Goal: Information Seeking & Learning: Compare options

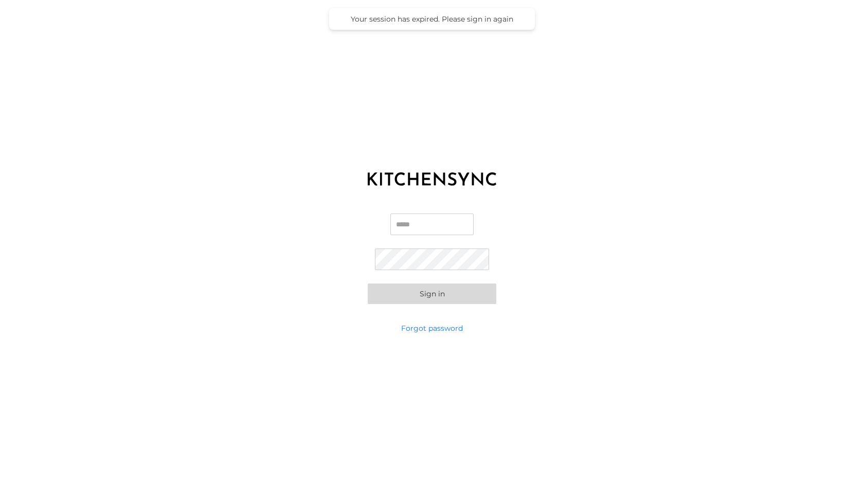
click at [390, 214] on input "Email" at bounding box center [431, 224] width 83 height 22
type input "**********"
click at [414, 297] on button "Sign in" at bounding box center [432, 293] width 129 height 21
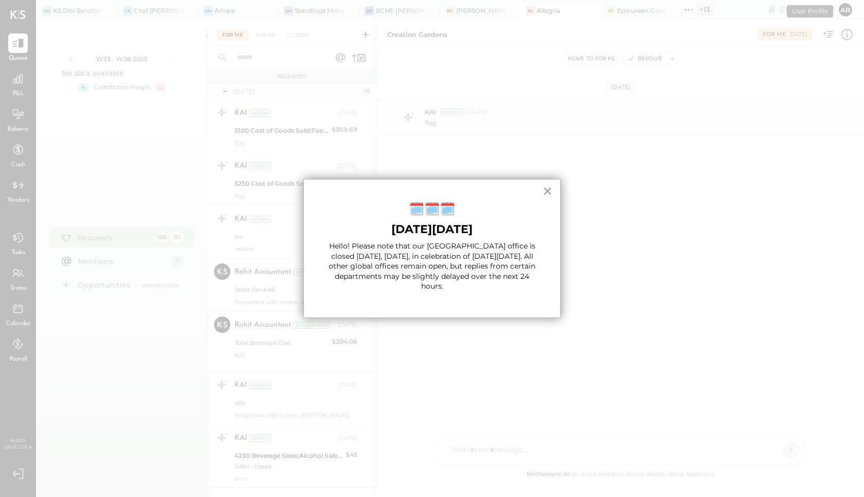
click at [548, 193] on button "×" at bounding box center [547, 191] width 10 height 16
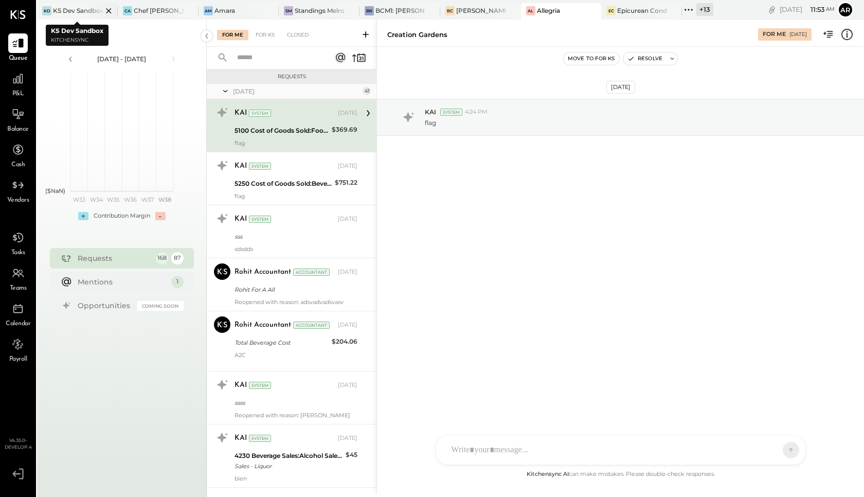
click at [109, 11] on icon at bounding box center [108, 10] width 5 height 5
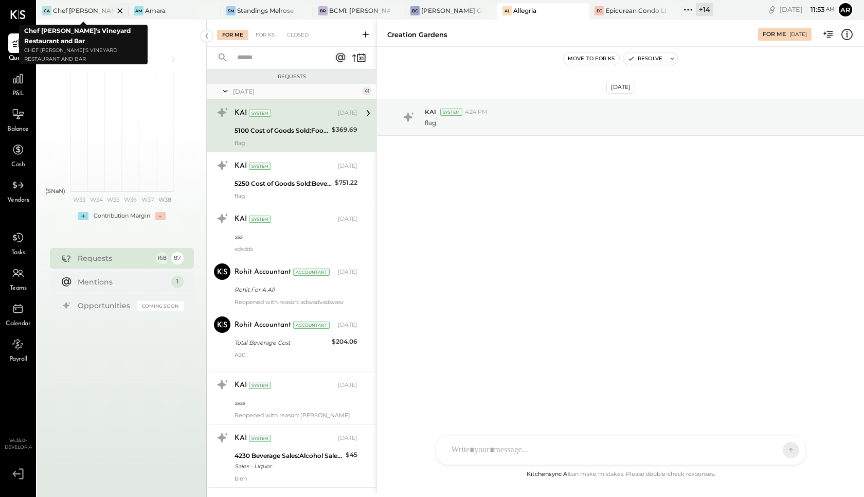
click at [126, 11] on icon at bounding box center [120, 11] width 13 height 12
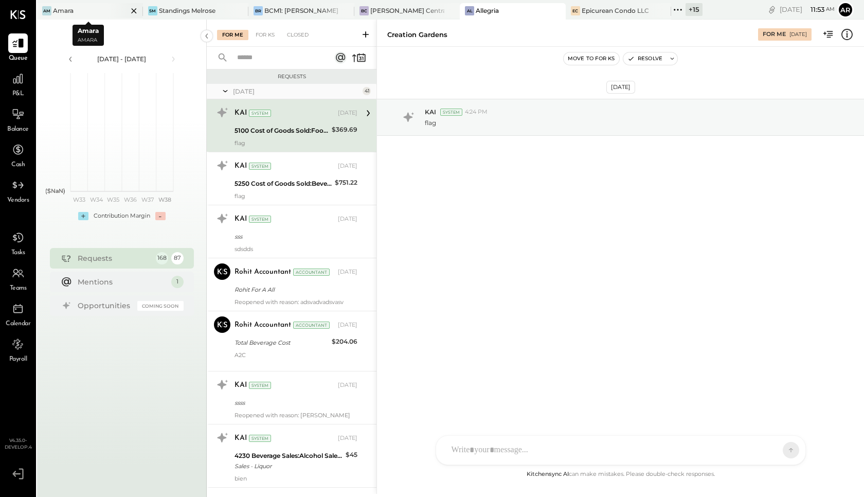
click at [131, 12] on icon at bounding box center [133, 10] width 5 height 5
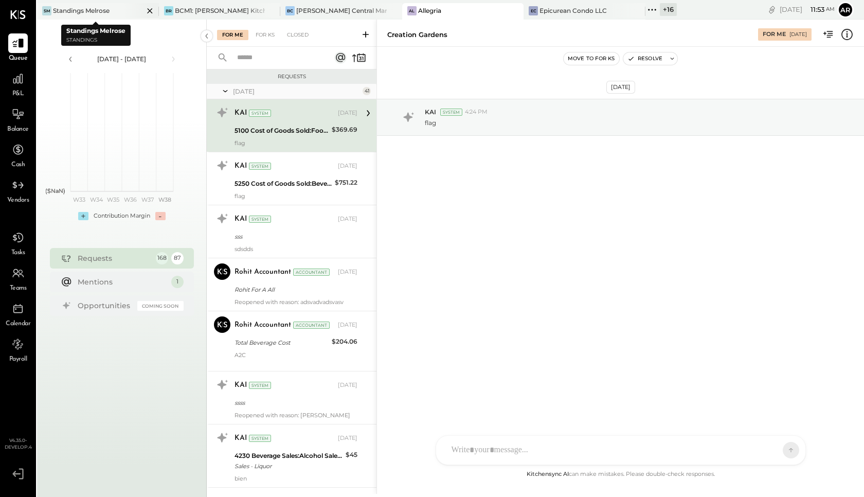
click at [143, 12] on icon at bounding box center [149, 11] width 13 height 12
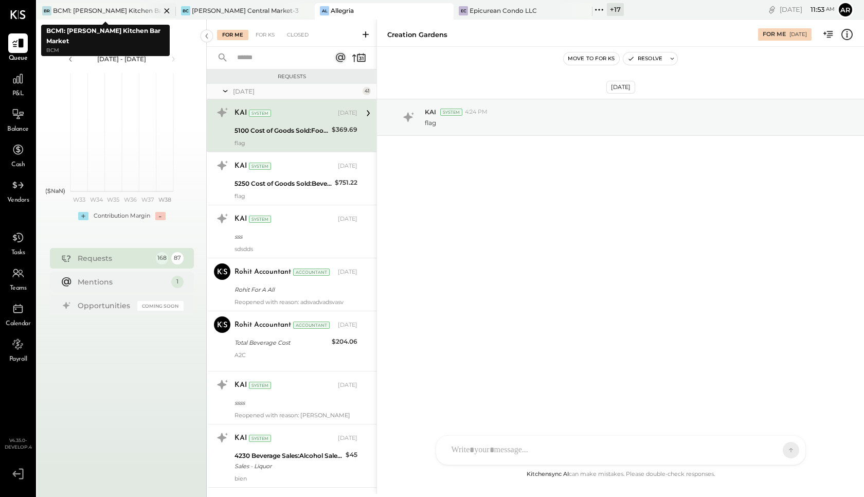
click at [168, 9] on icon at bounding box center [166, 11] width 13 height 12
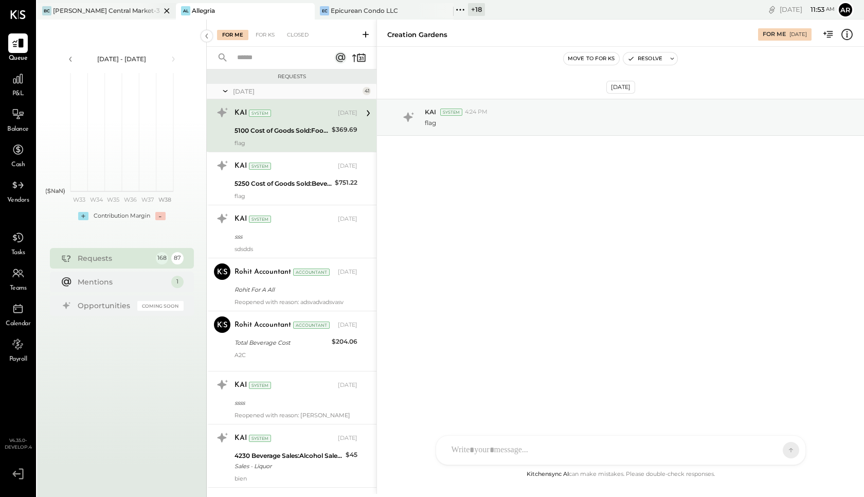
click at [169, 11] on icon at bounding box center [166, 11] width 13 height 12
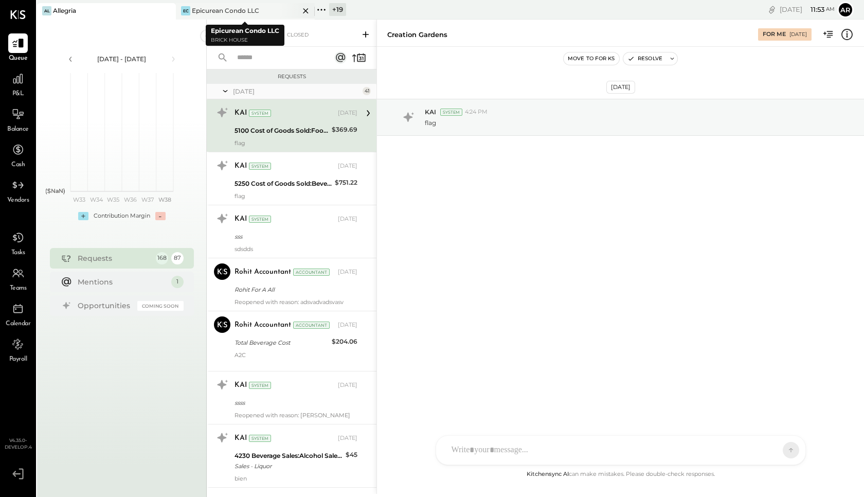
click at [305, 12] on icon at bounding box center [305, 11] width 13 height 12
click at [302, 11] on icon at bounding box center [305, 11] width 13 height 12
click at [306, 9] on icon at bounding box center [305, 11] width 13 height 12
click at [309, 10] on icon at bounding box center [305, 11] width 13 height 12
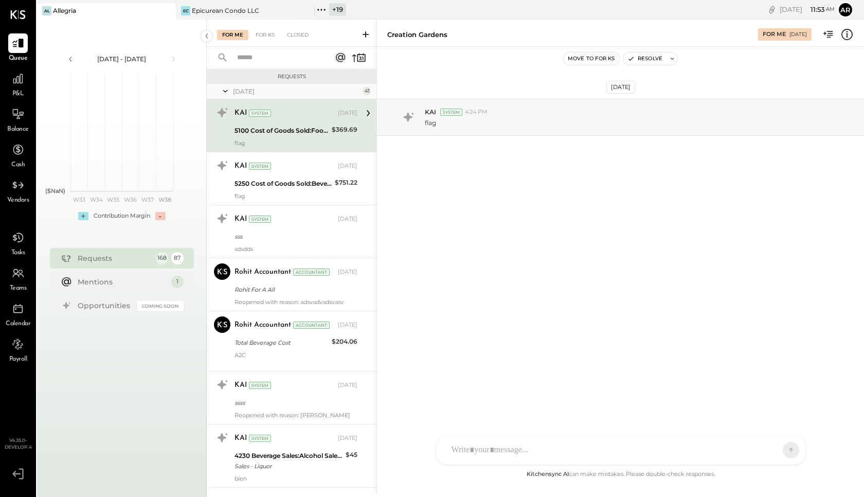
click at [327, 8] on icon at bounding box center [321, 9] width 13 height 13
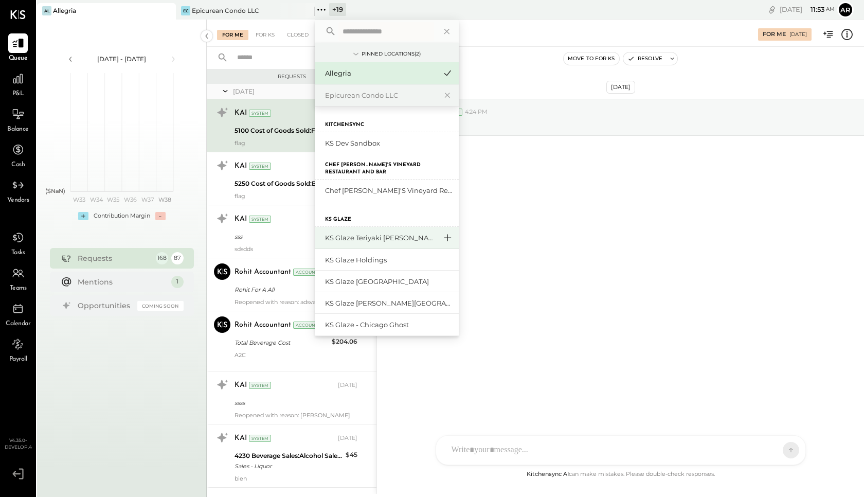
click at [448, 238] on icon at bounding box center [447, 237] width 7 height 7
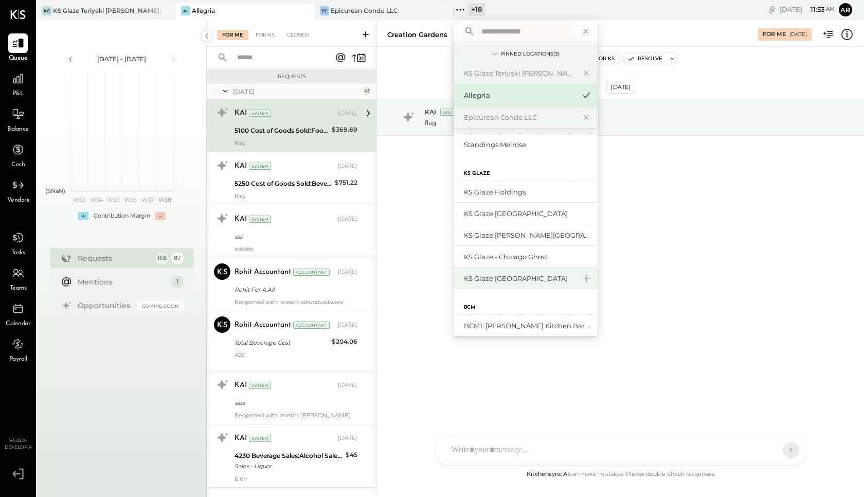
scroll to position [172, 0]
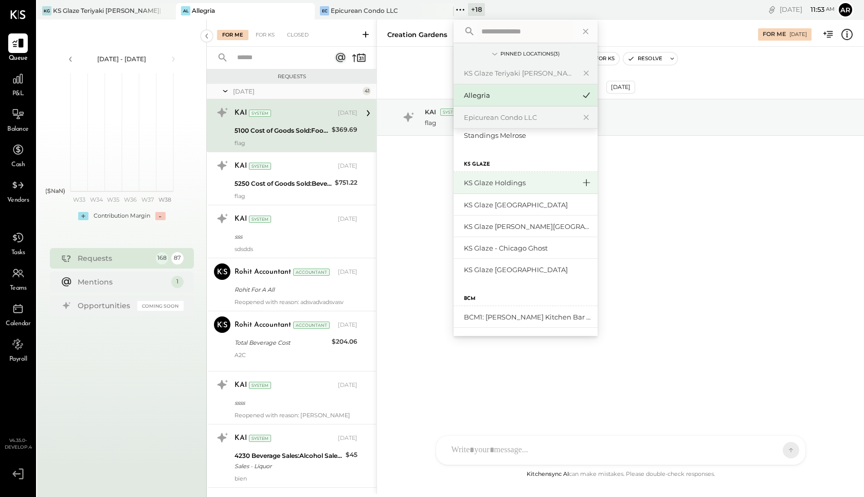
click at [582, 181] on icon at bounding box center [586, 182] width 12 height 13
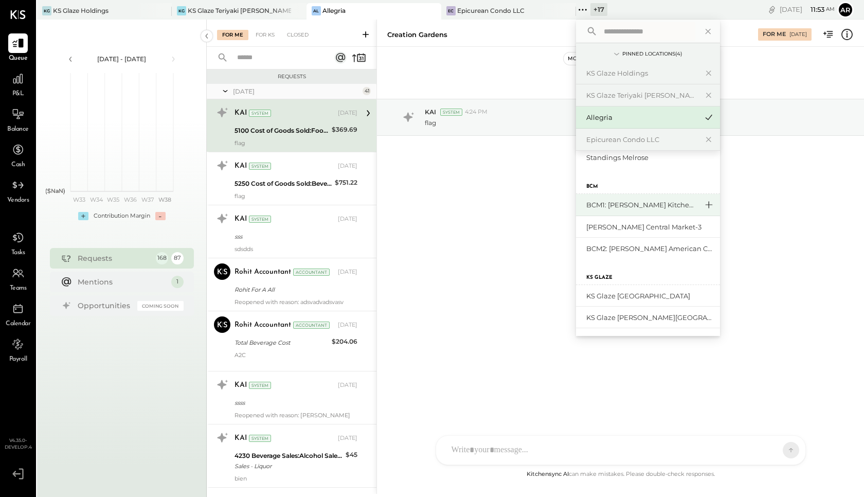
click at [702, 204] on icon at bounding box center [708, 204] width 12 height 13
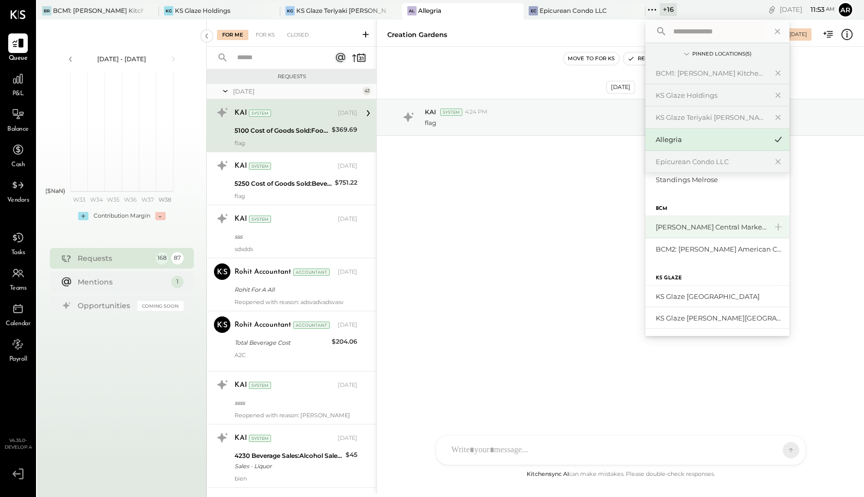
click at [761, 226] on div "[PERSON_NAME] Central Market-3" at bounding box center [717, 227] width 144 height 22
click at [774, 227] on icon at bounding box center [777, 226] width 7 height 7
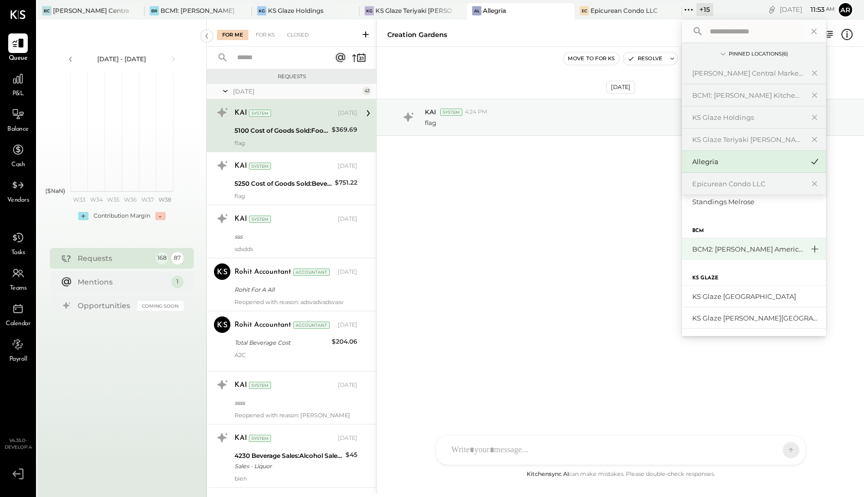
click at [817, 248] on icon at bounding box center [814, 248] width 12 height 13
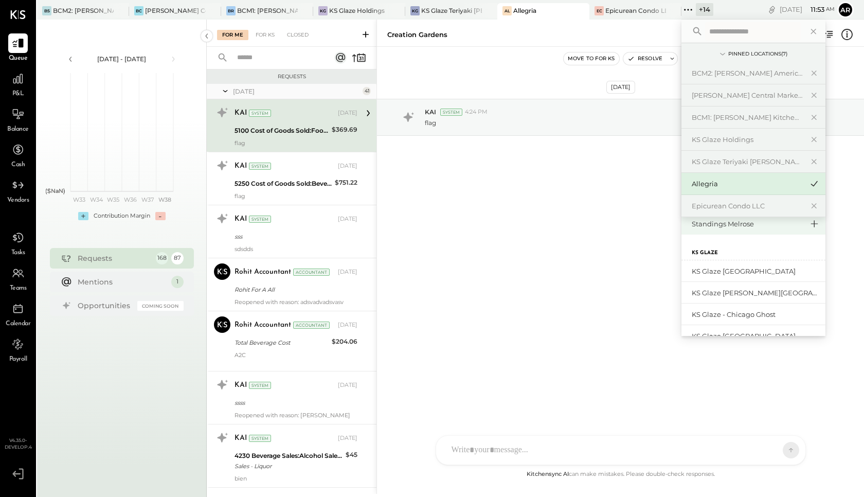
click at [814, 225] on icon at bounding box center [814, 223] width 12 height 13
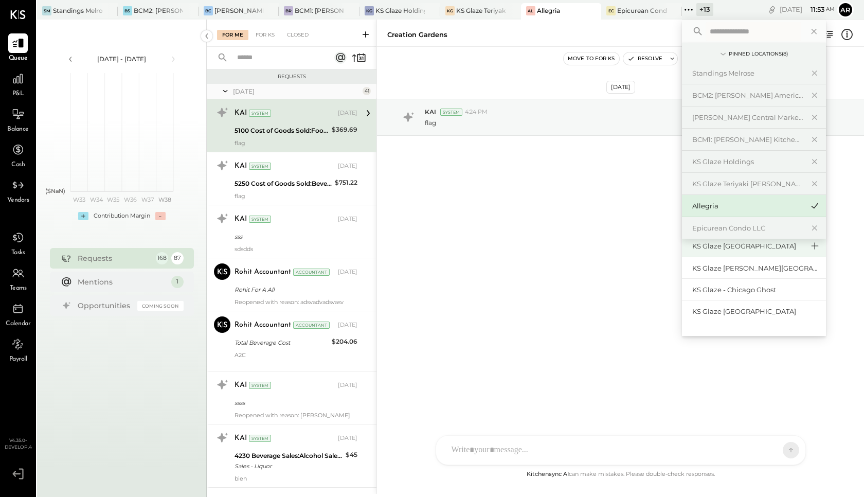
click at [810, 249] on icon at bounding box center [814, 245] width 12 height 13
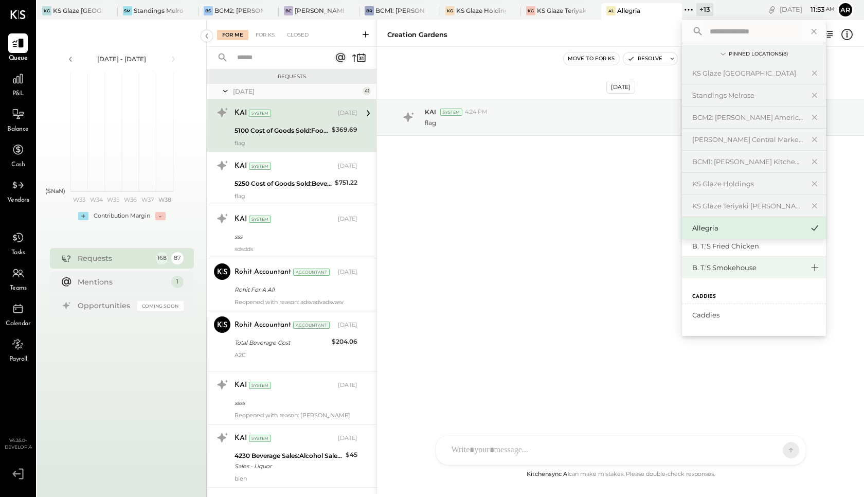
click at [811, 268] on icon at bounding box center [814, 267] width 12 height 13
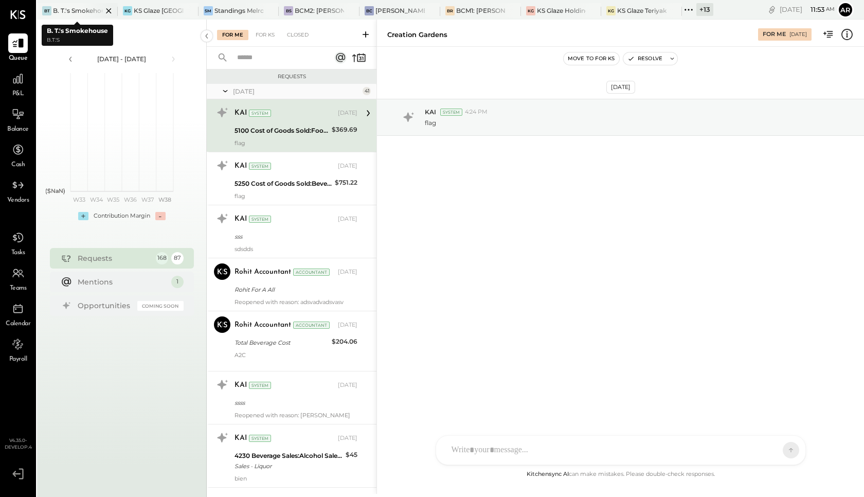
click at [106, 12] on icon at bounding box center [108, 11] width 13 height 12
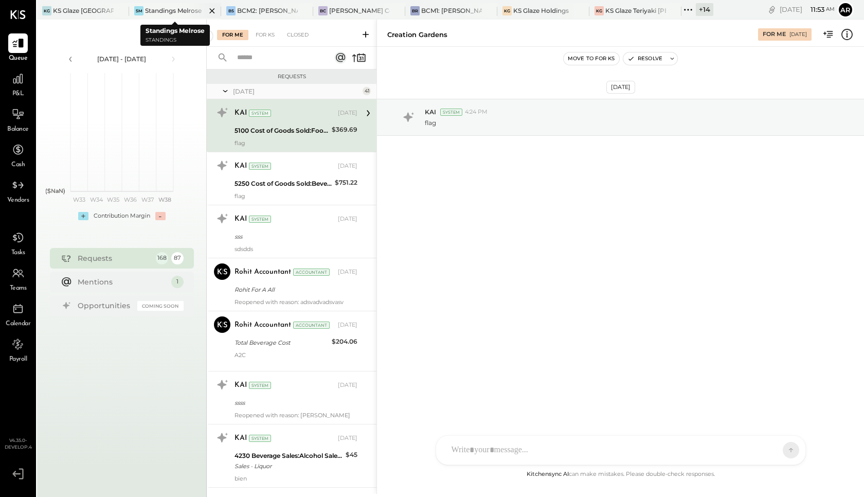
click at [212, 10] on icon at bounding box center [211, 10] width 5 height 5
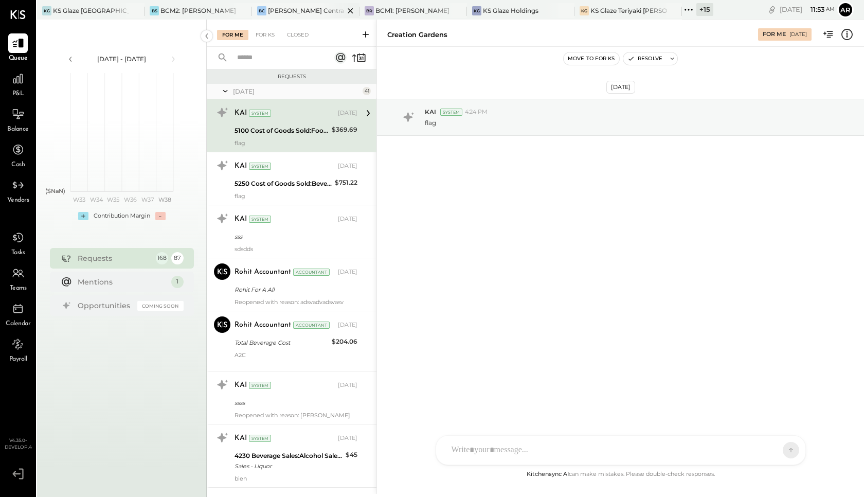
click at [351, 10] on icon at bounding box center [350, 10] width 5 height 5
click at [412, 11] on icon at bounding box center [414, 11] width 13 height 12
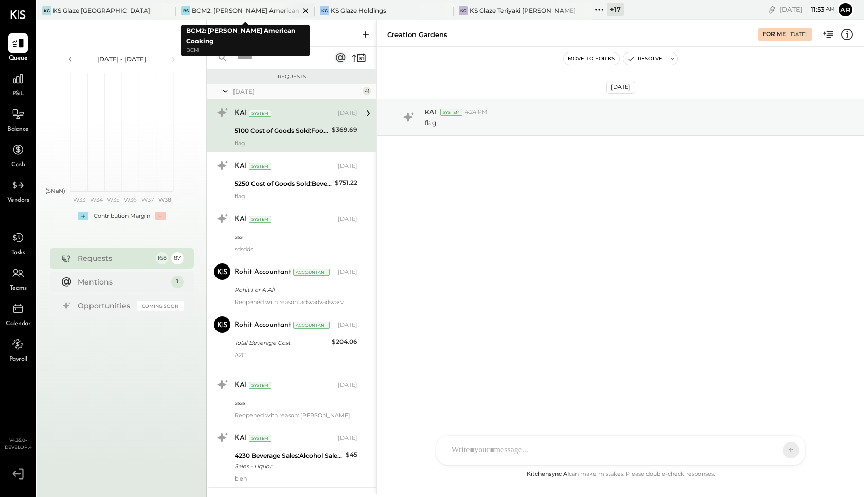
click at [304, 13] on icon at bounding box center [305, 11] width 13 height 12
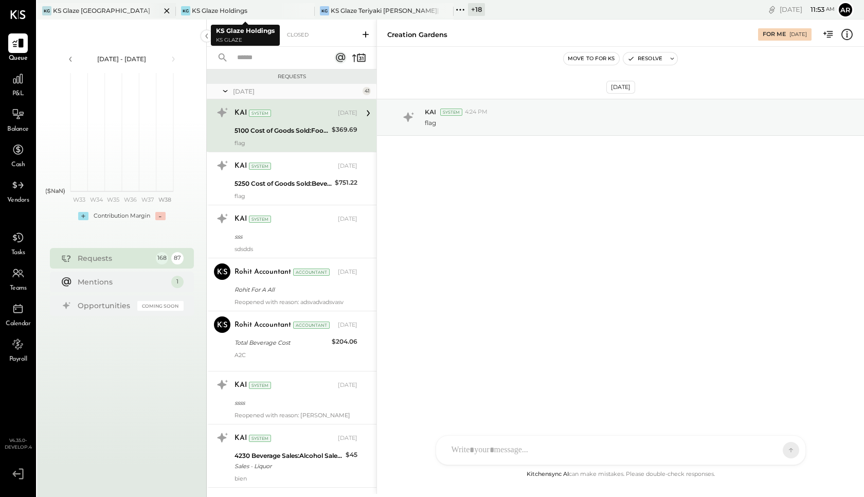
click at [118, 13] on div "KS Glaze [GEOGRAPHIC_DATA]" at bounding box center [101, 10] width 97 height 9
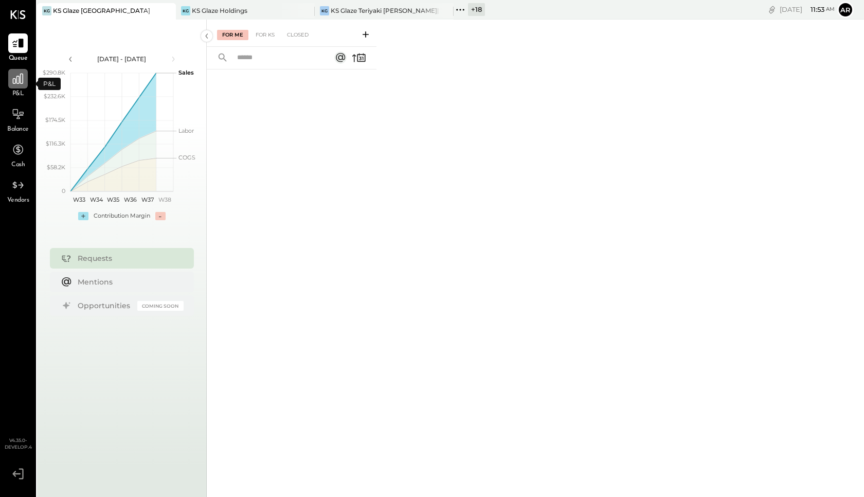
click at [17, 83] on icon at bounding box center [18, 79] width 10 height 10
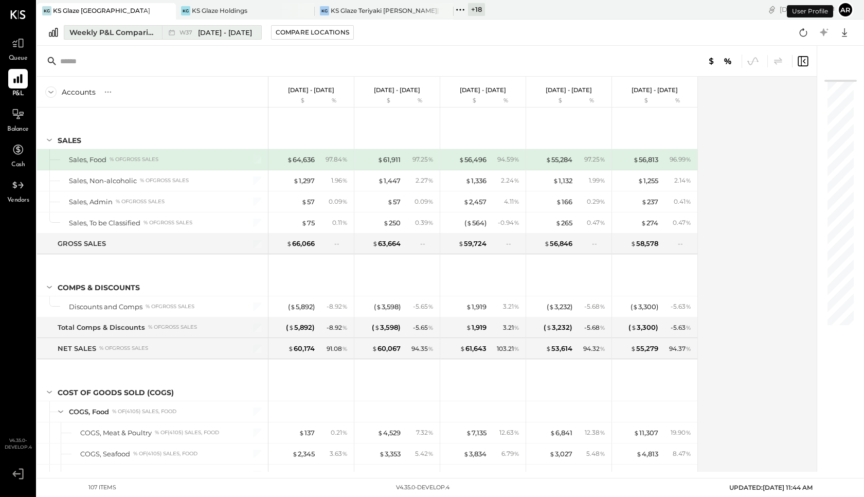
click at [210, 34] on span "[DATE] - [DATE]" at bounding box center [225, 33] width 54 height 10
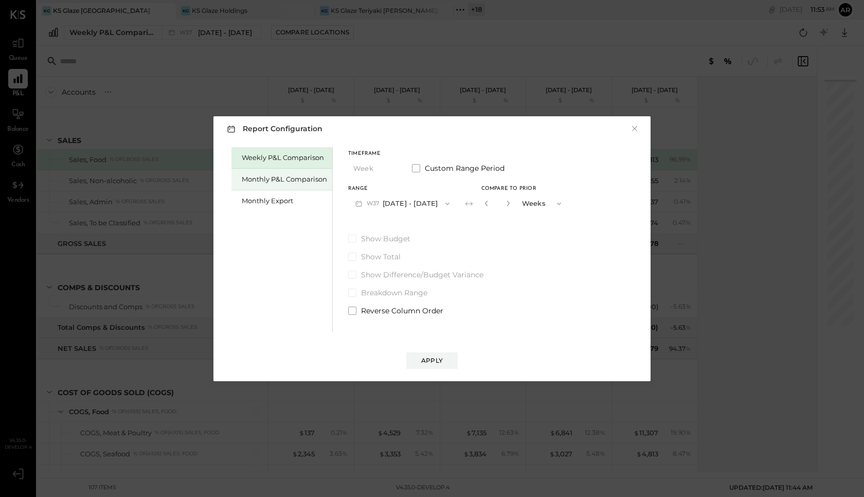
click at [282, 178] on div "Monthly P&L Comparison" at bounding box center [284, 179] width 85 height 10
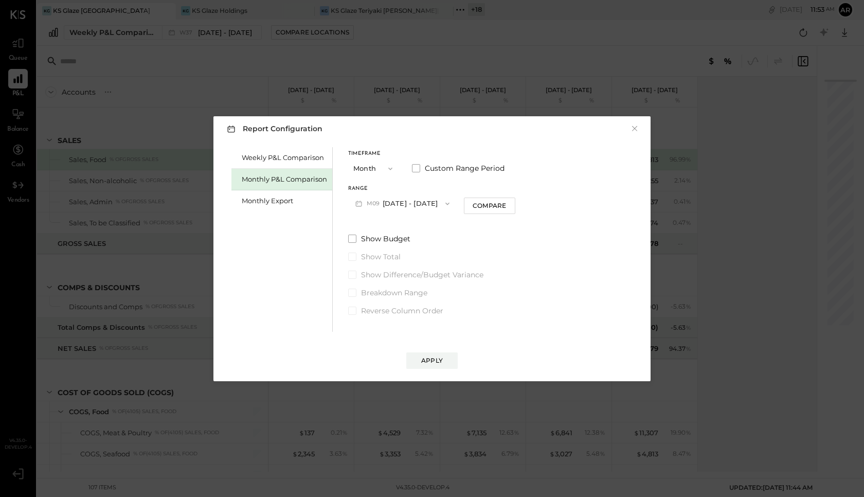
click at [389, 208] on button "M09 [DATE] - [DATE]" at bounding box center [402, 203] width 108 height 19
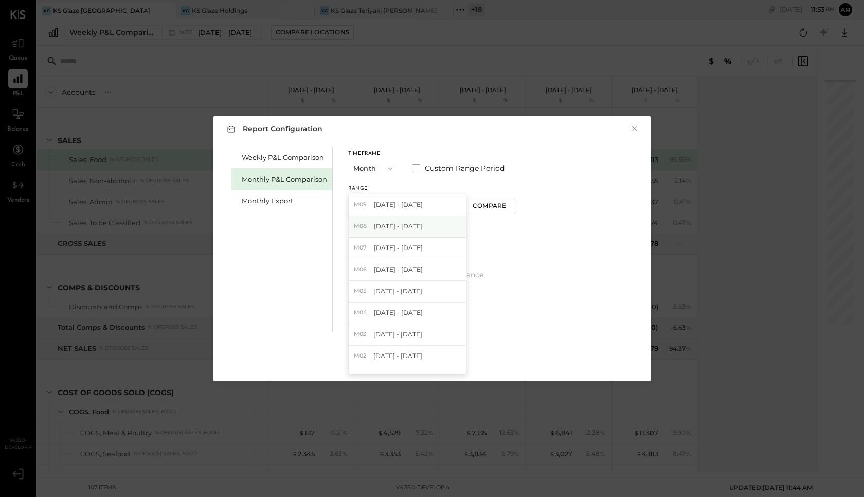
click at [389, 226] on span "[DATE] - [DATE]" at bounding box center [398, 226] width 49 height 9
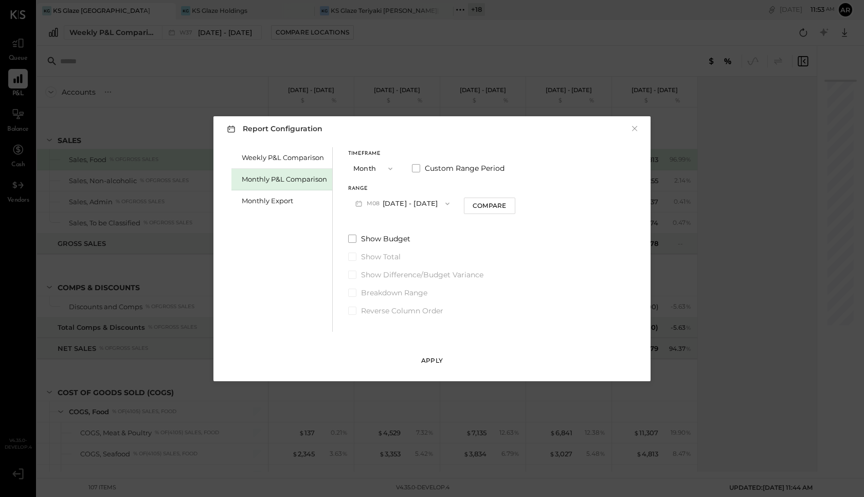
click at [422, 363] on button "Apply" at bounding box center [431, 360] width 51 height 16
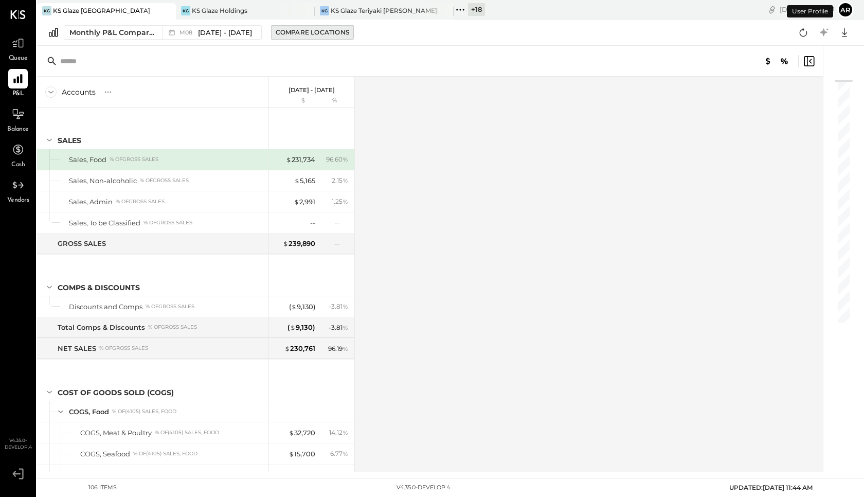
click at [291, 28] on div "Compare Locations" at bounding box center [313, 32] width 74 height 9
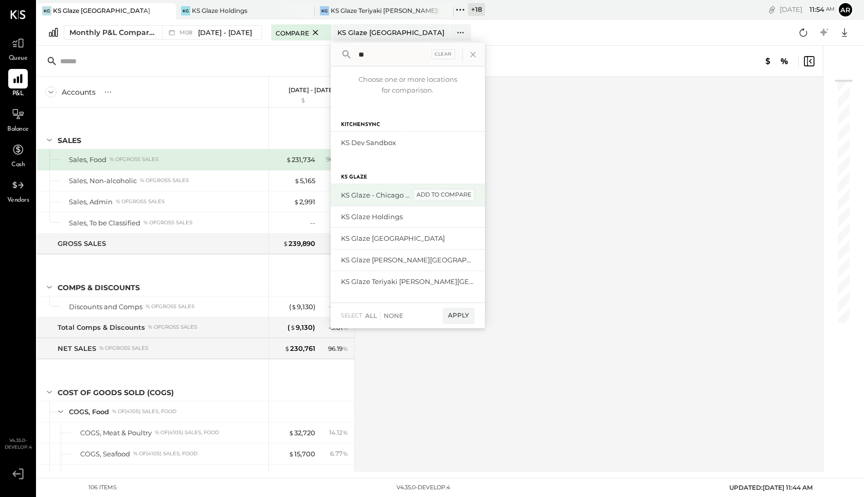
click at [441, 196] on div "add to compare" at bounding box center [444, 195] width 62 height 12
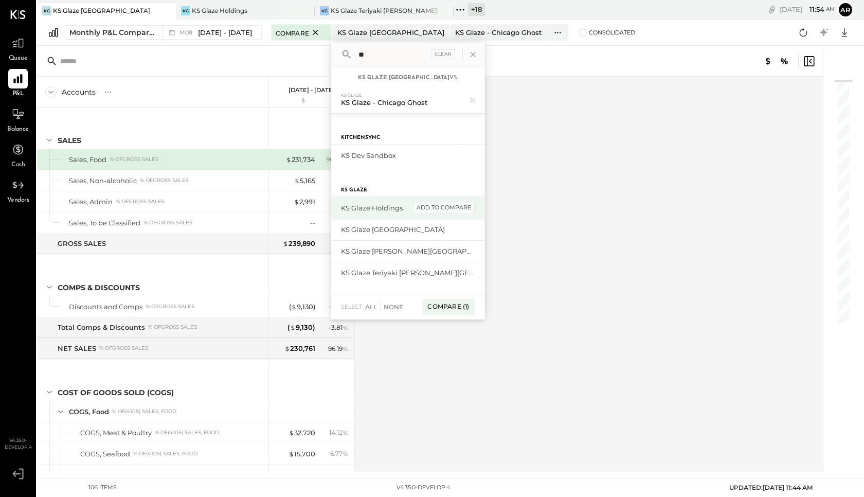
click at [446, 207] on div "add to compare" at bounding box center [444, 208] width 62 height 12
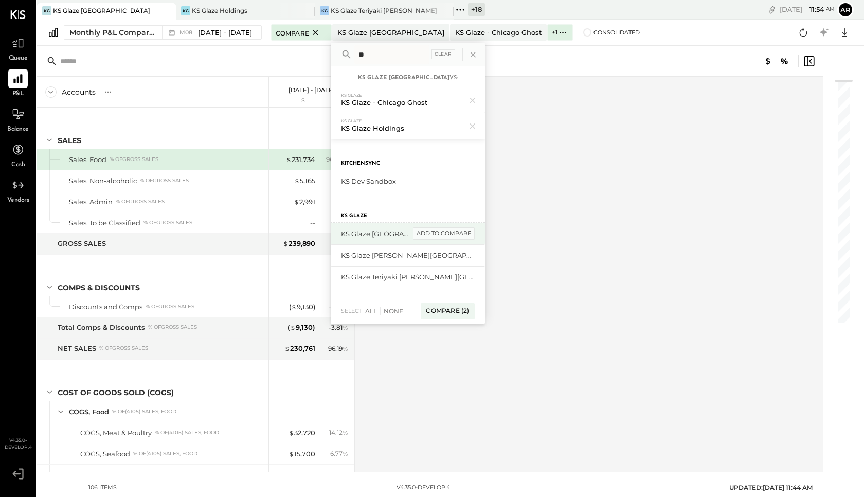
click at [450, 231] on div "add to compare" at bounding box center [444, 233] width 62 height 12
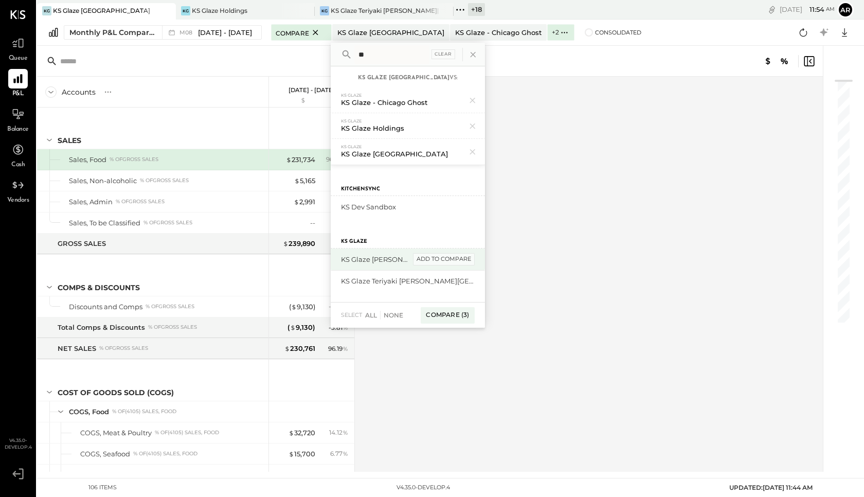
click at [456, 257] on div "add to compare" at bounding box center [444, 259] width 62 height 12
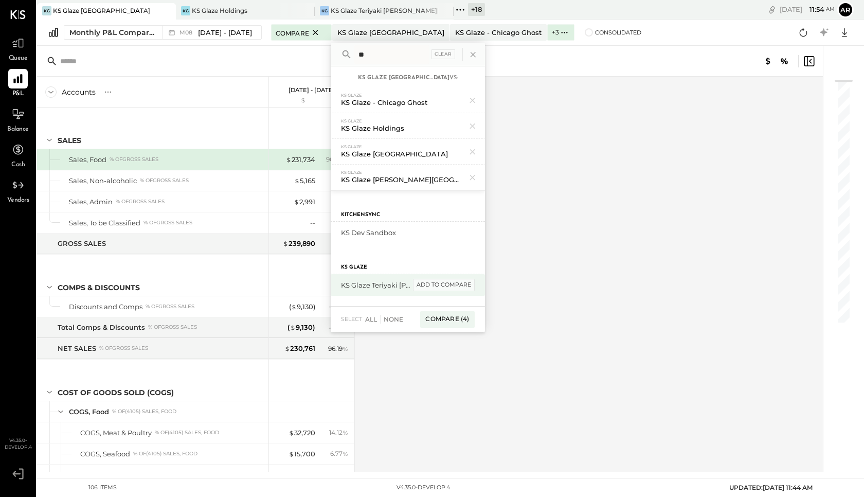
click at [461, 284] on div "add to compare" at bounding box center [444, 285] width 62 height 12
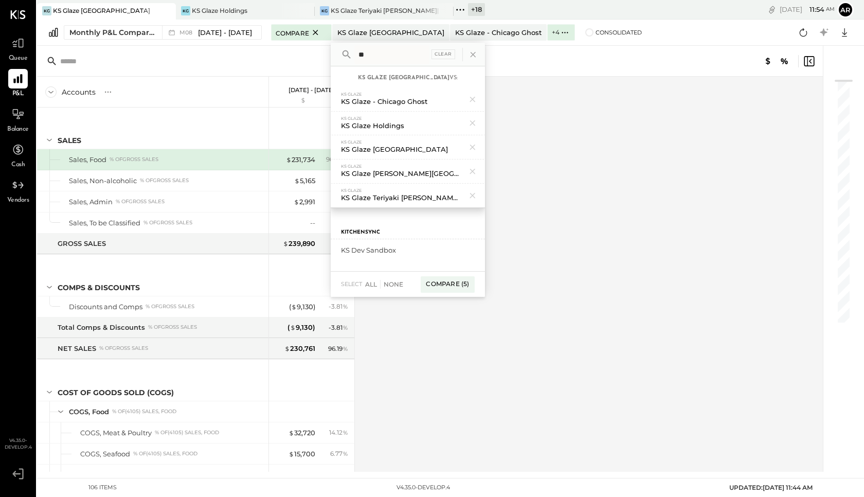
type input "*"
type input "****"
click at [448, 249] on div "add to compare" at bounding box center [444, 250] width 62 height 12
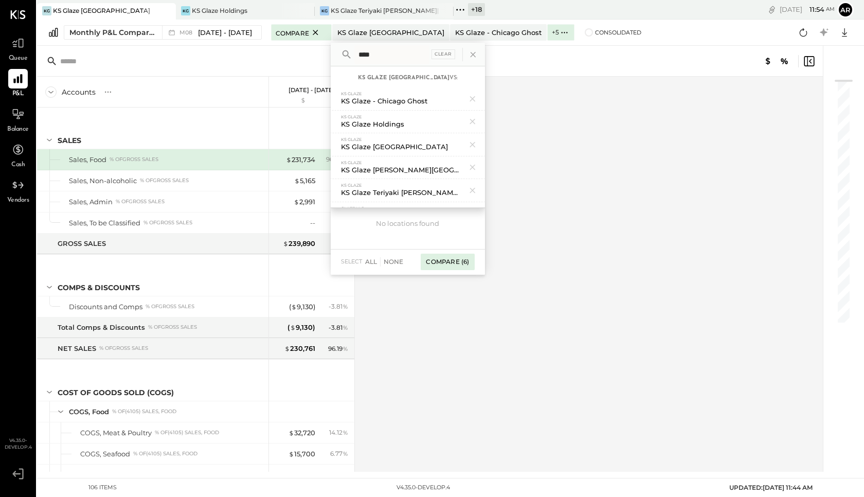
click at [443, 262] on div "Compare (6)" at bounding box center [447, 262] width 53 height 16
